Goal: Task Accomplishment & Management: Use online tool/utility

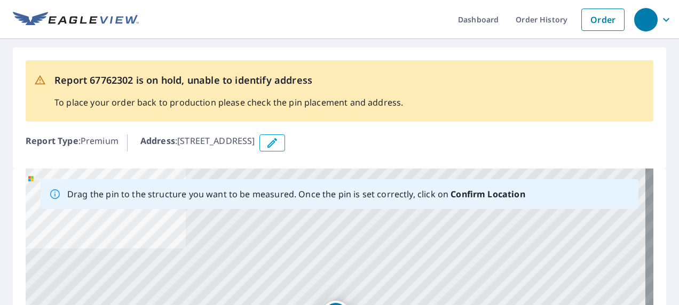
scroll to position [107, 0]
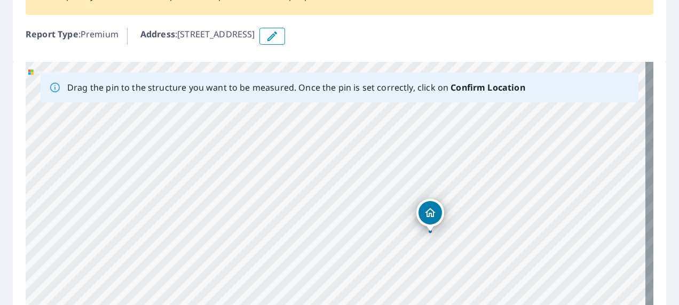
drag, startPoint x: 446, startPoint y: 190, endPoint x: 451, endPoint y: 247, distance: 56.8
click at [451, 252] on div "County Road 37.5 Sterling, CO 80751" at bounding box center [339, 229] width 627 height 335
drag, startPoint x: 487, startPoint y: 225, endPoint x: 484, endPoint y: 262, distance: 36.9
click at [484, 262] on div "County Road 37.5 Sterling, CO 80751" at bounding box center [339, 229] width 627 height 335
drag, startPoint x: 438, startPoint y: 255, endPoint x: 436, endPoint y: 124, distance: 130.2
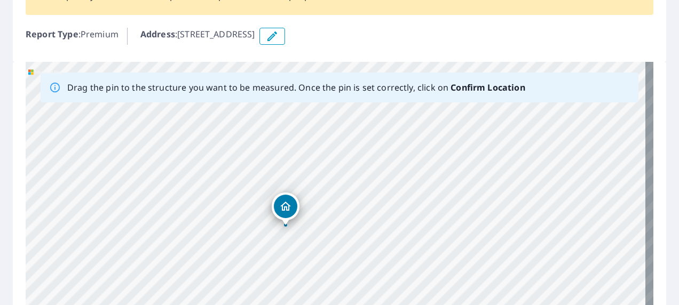
drag, startPoint x: 364, startPoint y: 234, endPoint x: 349, endPoint y: 227, distance: 15.8
click at [389, 229] on div "County Road 37.5 Sterling, CO 80751" at bounding box center [339, 229] width 627 height 335
drag, startPoint x: 279, startPoint y: 205, endPoint x: 283, endPoint y: 209, distance: 6.0
click at [283, 209] on div "County Road 37.5 Sterling, CO 80751" at bounding box center [339, 229] width 627 height 335
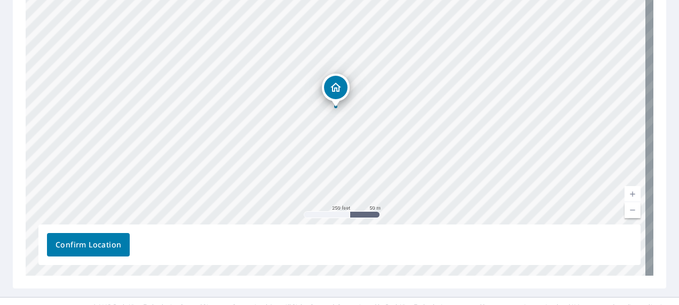
scroll to position [246, 0]
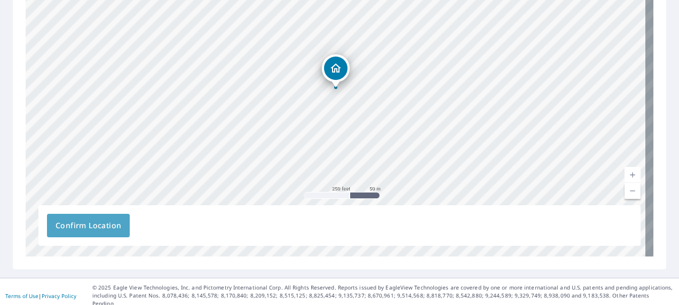
click at [111, 224] on span "Confirm Location" at bounding box center [88, 225] width 66 height 13
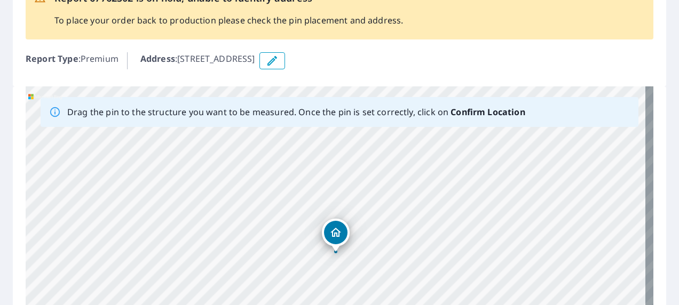
scroll to position [0, 0]
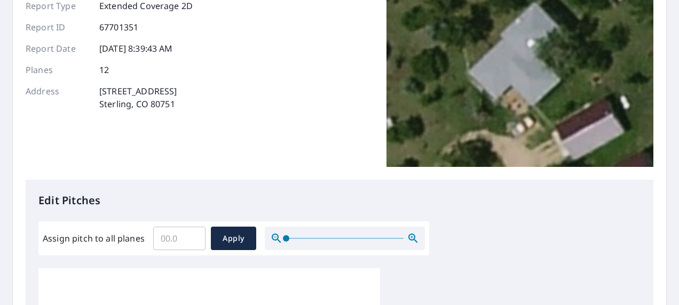
scroll to position [160, 0]
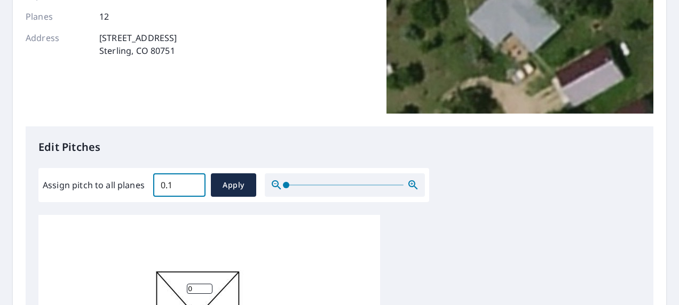
click at [193, 181] on input "0.1" at bounding box center [179, 185] width 52 height 30
click at [193, 181] on input "0.2" at bounding box center [179, 185] width 52 height 30
click at [193, 181] on input "0.3" at bounding box center [179, 185] width 52 height 30
click at [193, 181] on input "0.4" at bounding box center [179, 185] width 52 height 30
click at [160, 185] on input "0.4" at bounding box center [179, 185] width 52 height 30
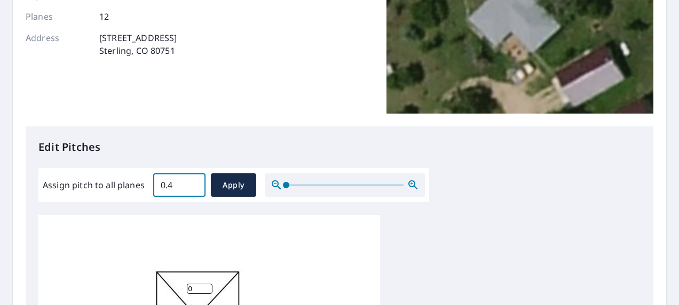
type input "0"
type input "5"
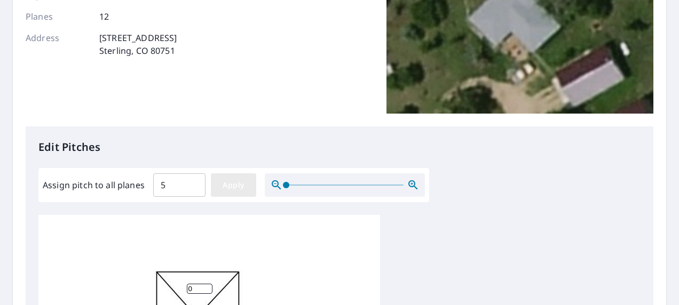
click at [233, 184] on span "Apply" at bounding box center [233, 185] width 28 height 13
type input "5"
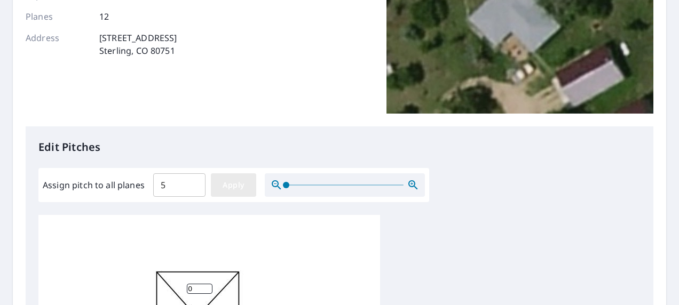
type input "5"
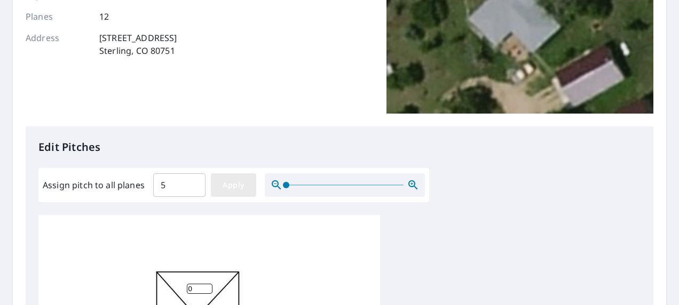
type input "5"
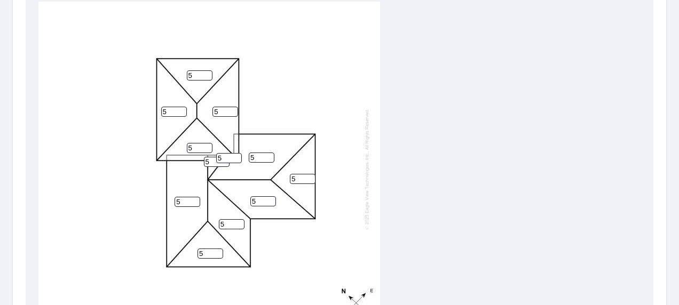
scroll to position [11, 0]
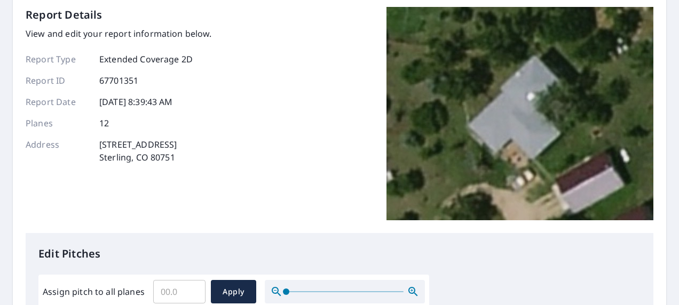
scroll to position [213, 0]
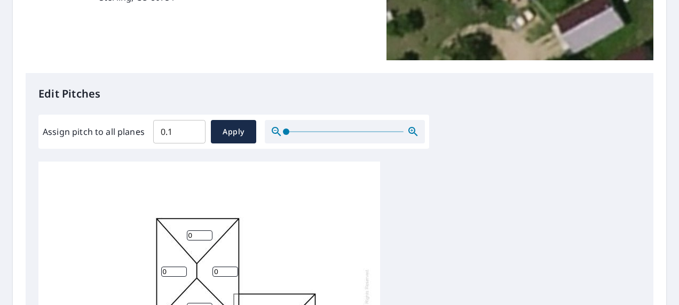
click at [192, 131] on input "0.1" at bounding box center [179, 132] width 52 height 30
type input "0"
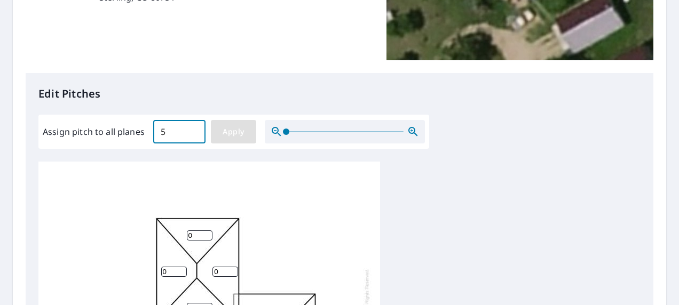
type input "5"
click at [230, 129] on span "Apply" at bounding box center [233, 131] width 28 height 13
type input "5"
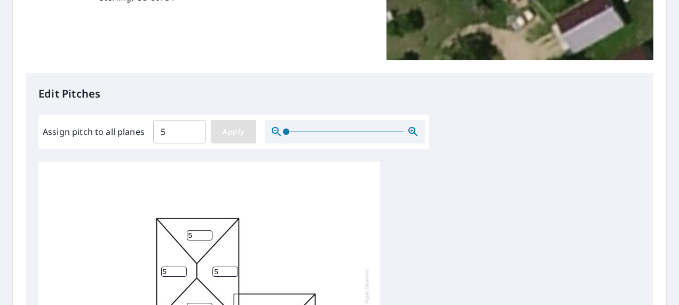
type input "5"
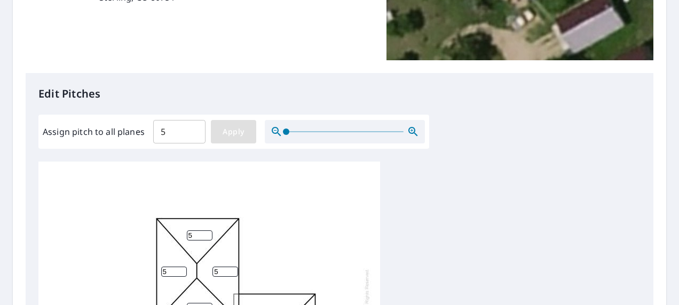
type input "5"
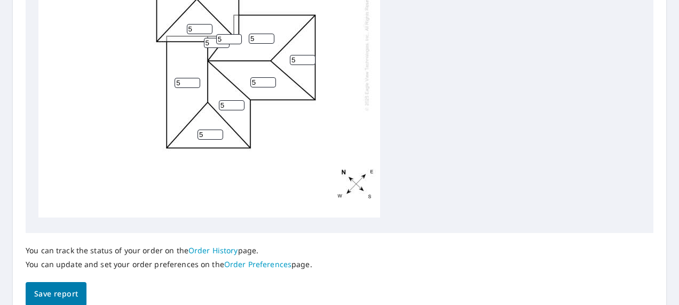
scroll to position [539, 0]
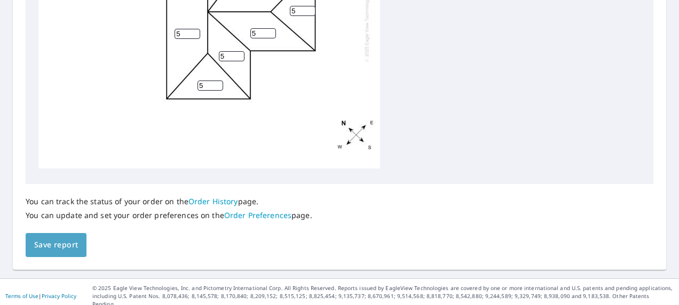
click at [57, 245] on span "Save report" at bounding box center [56, 244] width 44 height 13
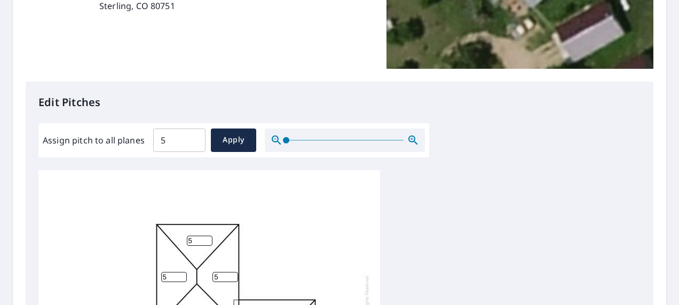
scroll to position [267, 0]
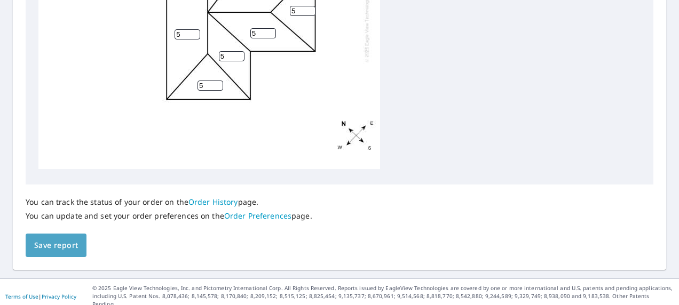
click at [60, 246] on span "Save report" at bounding box center [56, 245] width 44 height 13
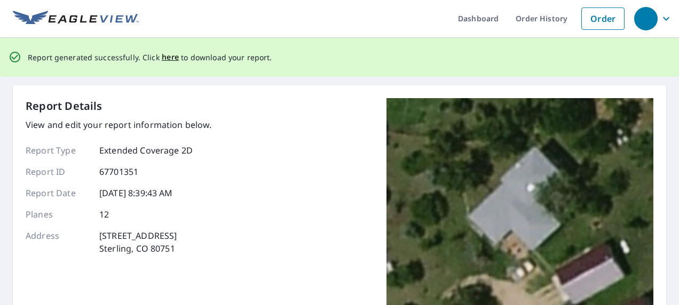
scroll to position [0, 0]
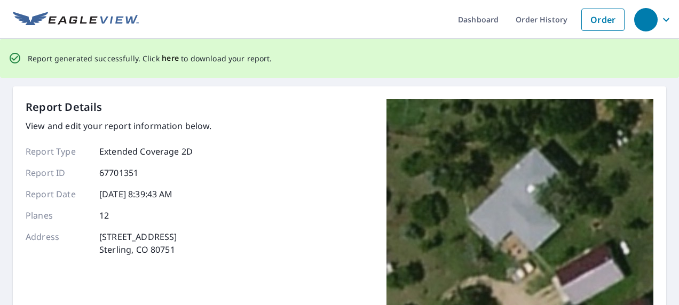
click at [165, 59] on span "here" at bounding box center [171, 58] width 18 height 13
